Goal: Navigation & Orientation: Find specific page/section

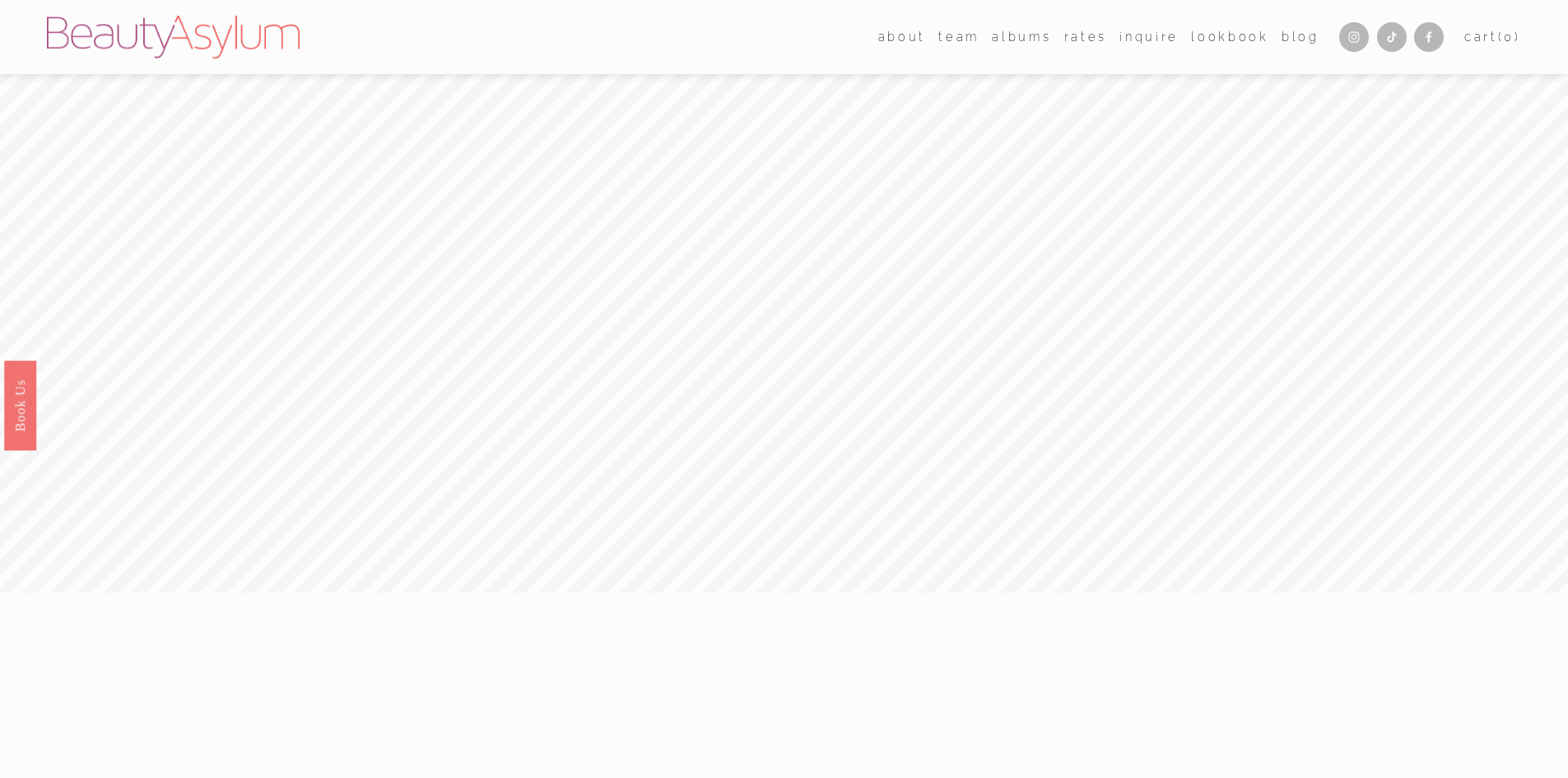
click at [1016, 39] on link "albums" at bounding box center [1021, 36] width 59 height 23
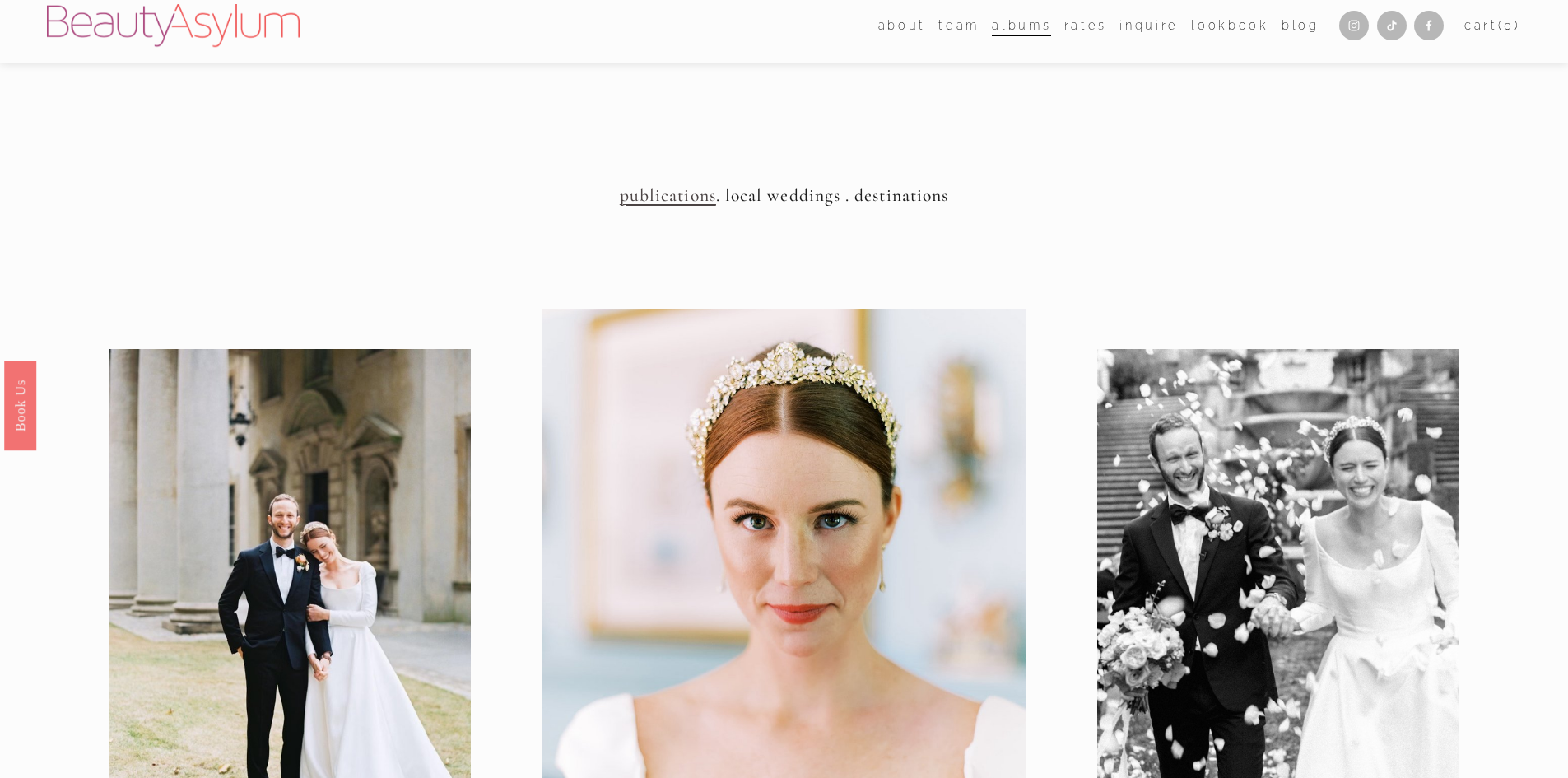
scroll to position [247, 0]
